Goal: Task Accomplishment & Management: Manage account settings

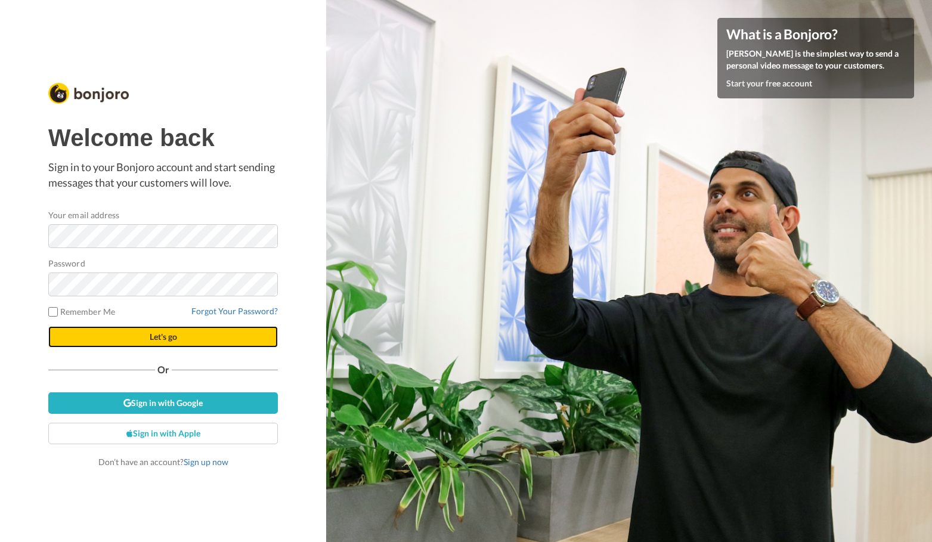
click at [187, 333] on button "Let's go" at bounding box center [163, 336] width 230 height 21
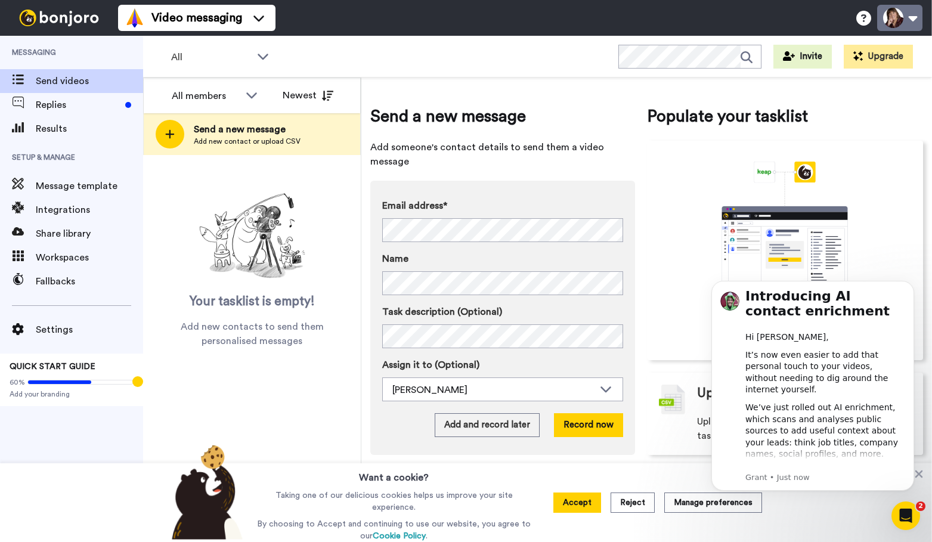
click at [890, 21] on button at bounding box center [899, 18] width 45 height 26
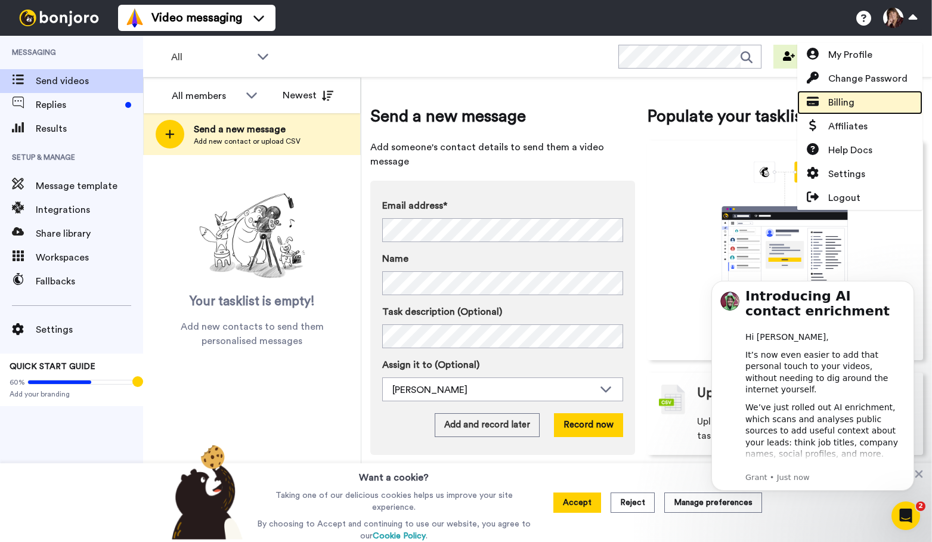
click at [854, 103] on span "Billing" at bounding box center [841, 102] width 26 height 14
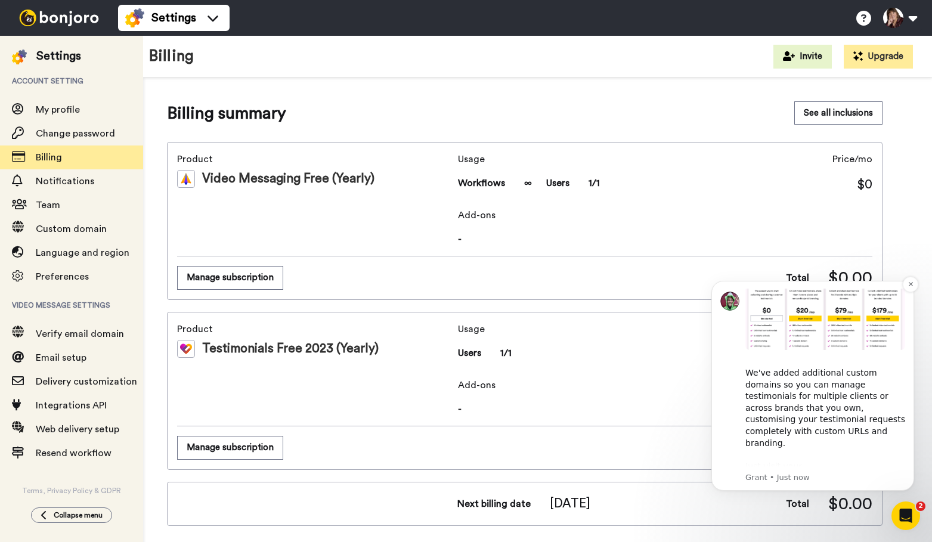
scroll to position [482, 0]
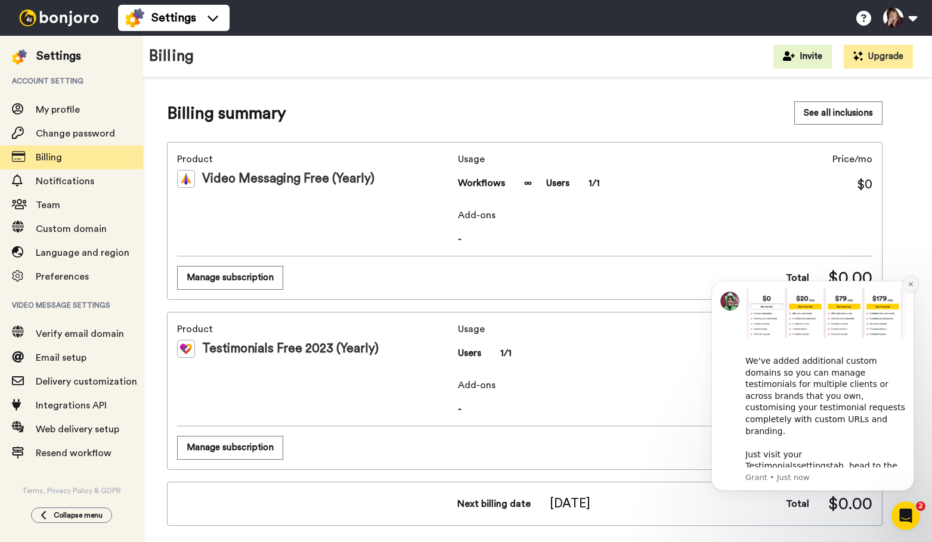
click at [911, 286] on icon "Dismiss notification" at bounding box center [911, 284] width 7 height 7
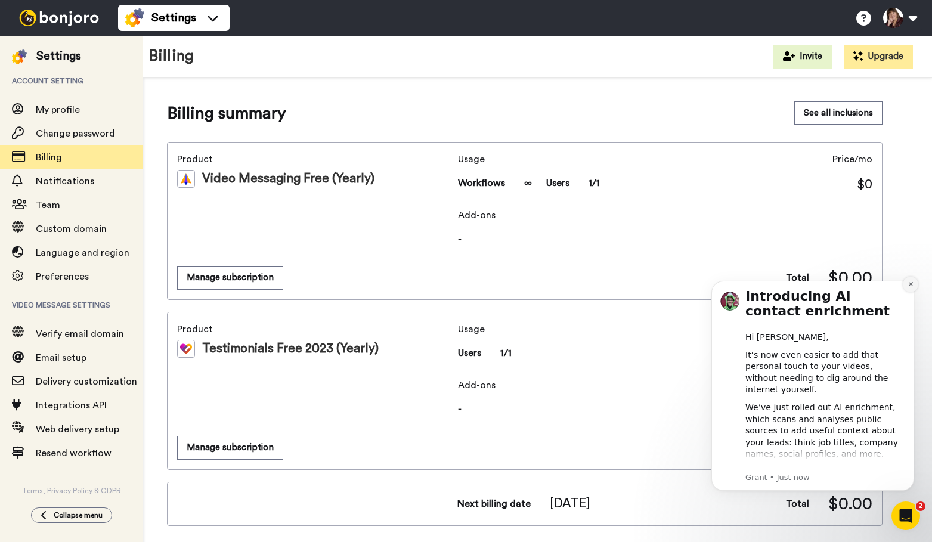
click at [911, 286] on icon "Dismiss notification" at bounding box center [911, 284] width 7 height 7
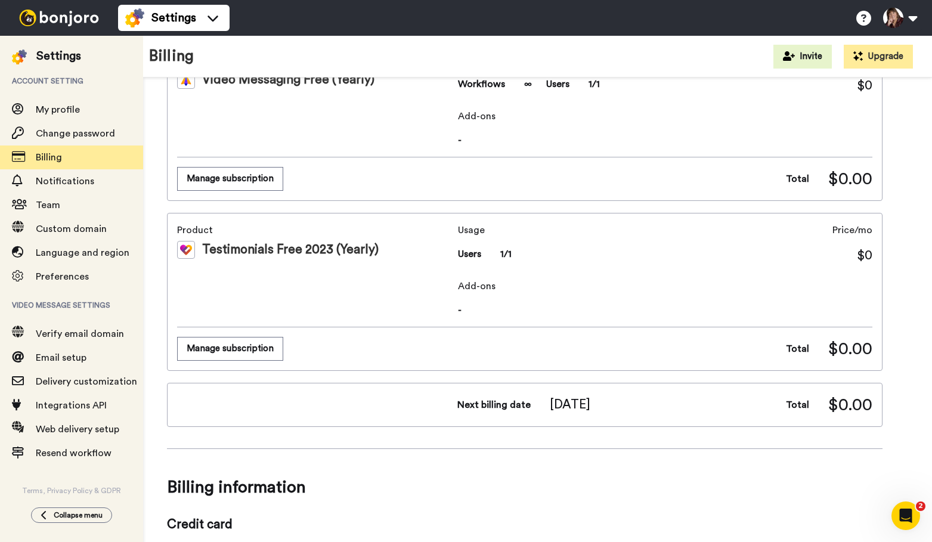
scroll to position [0, 0]
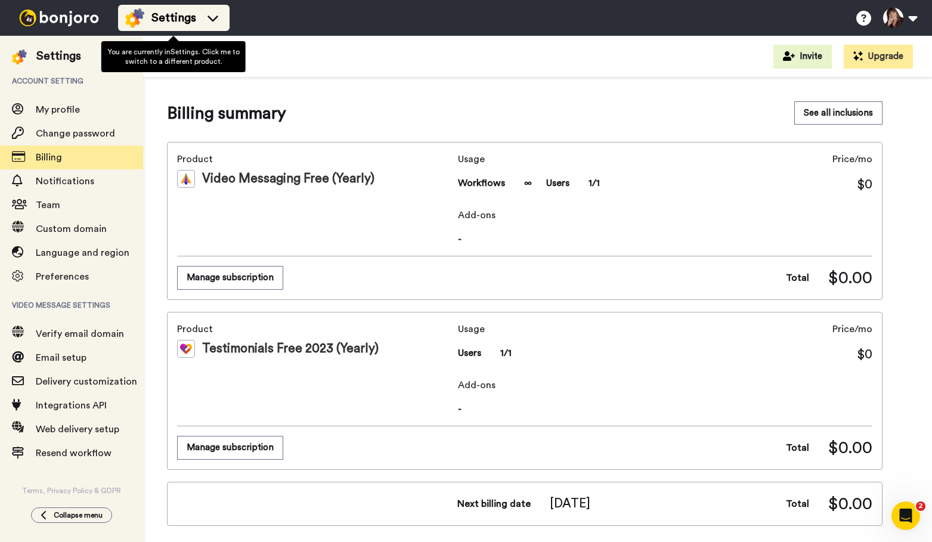
click at [216, 17] on icon at bounding box center [213, 19] width 11 height 6
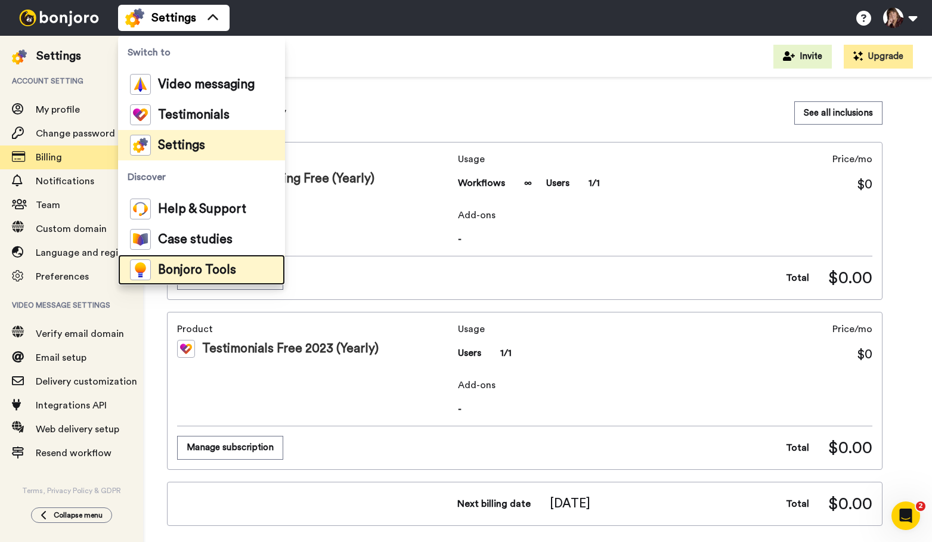
click at [224, 267] on span "Bonjoro Tools" at bounding box center [197, 270] width 78 height 12
click at [454, 54] on div "Billing Invite Upgrade" at bounding box center [537, 57] width 789 height 42
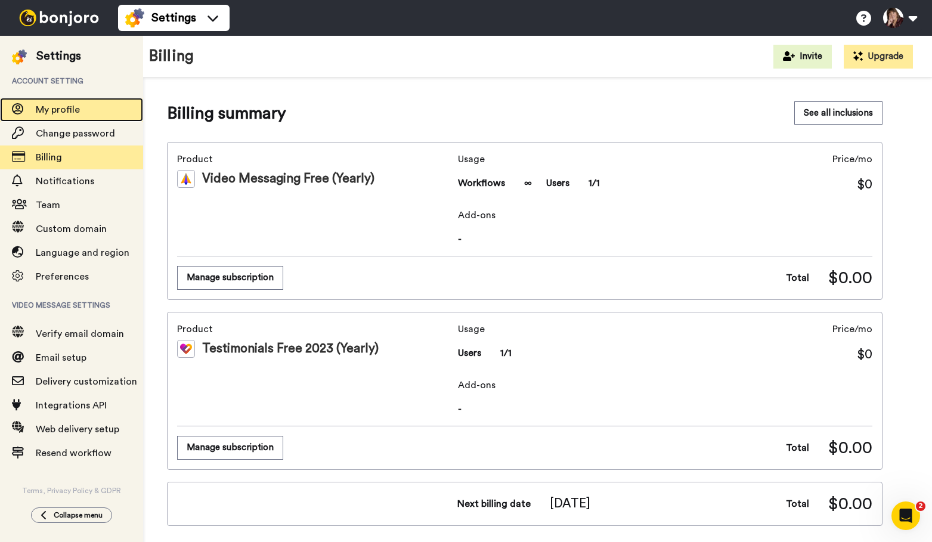
click at [59, 107] on span "My profile" at bounding box center [58, 110] width 44 height 10
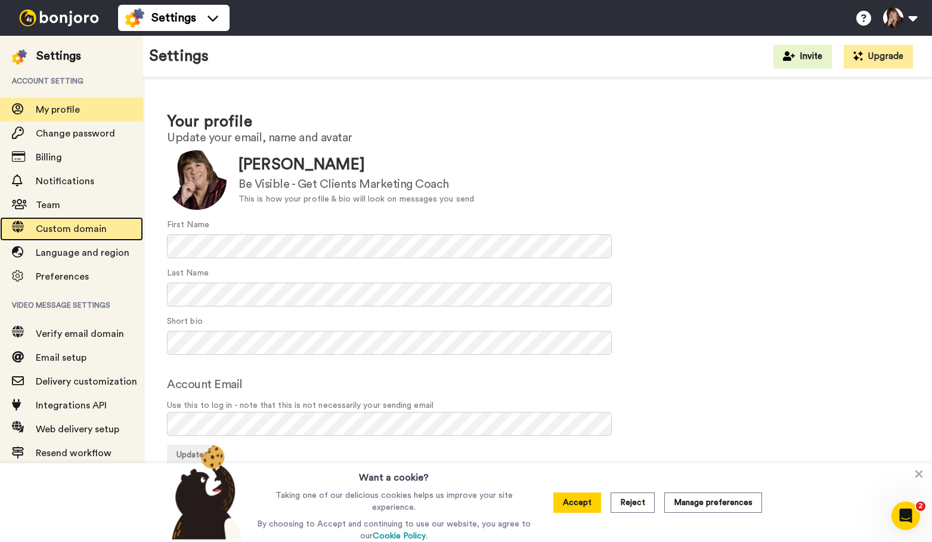
click at [72, 225] on span "Custom domain" at bounding box center [71, 229] width 71 height 10
